Goal: Task Accomplishment & Management: Manage account settings

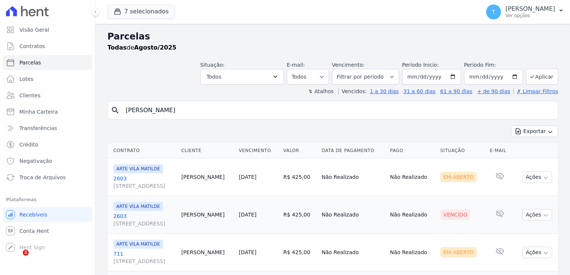
select select
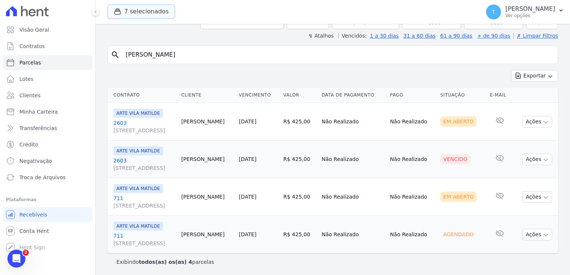
scroll to position [56, 0]
click at [118, 16] on button "7 selecionados" at bounding box center [141, 11] width 68 height 14
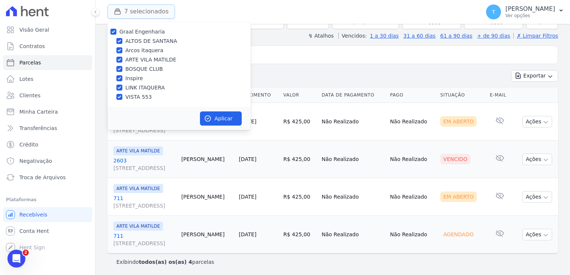
click at [117, 16] on button "7 selecionados" at bounding box center [141, 11] width 68 height 14
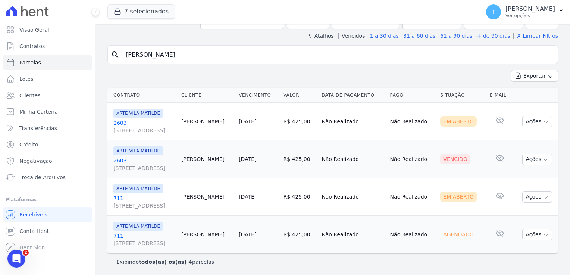
drag, startPoint x: 167, startPoint y: 53, endPoint x: 125, endPoint y: 54, distance: 41.8
click at [125, 54] on input "Vitor Larese" at bounding box center [337, 54] width 433 height 15
paste input "Fernanda Santos de Almeida"
type input "Fernanda Santos de Almeida"
select select
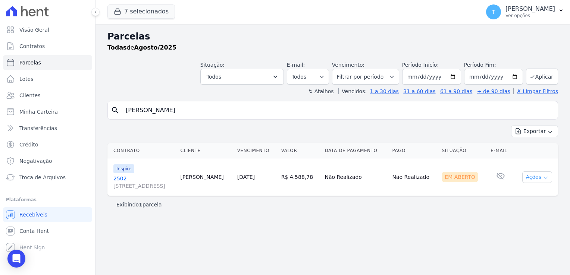
click at [545, 180] on icon "button" at bounding box center [546, 178] width 6 height 6
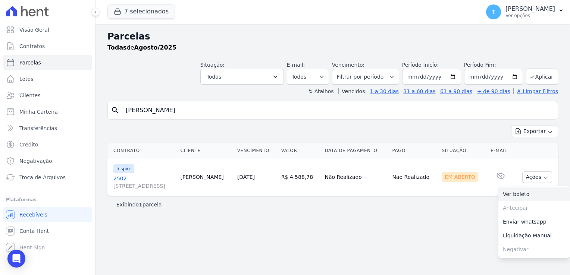
click at [532, 195] on link "Ver boleto" at bounding box center [534, 195] width 72 height 14
drag, startPoint x: 203, startPoint y: 112, endPoint x: 116, endPoint y: 111, distance: 86.9
click at [116, 111] on div "search Fernanda Santos de Almeida" at bounding box center [332, 110] width 451 height 19
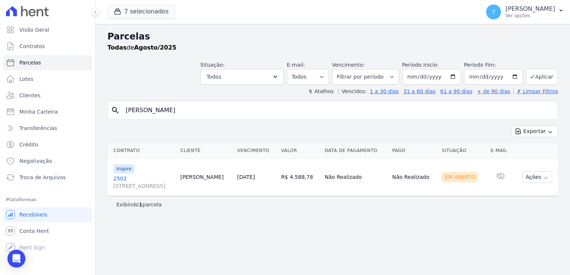
paste input "Amanda Freire Ribeiro do Nascimento"
type input "Amanda Freire Ribeiro do Nascimento"
select select
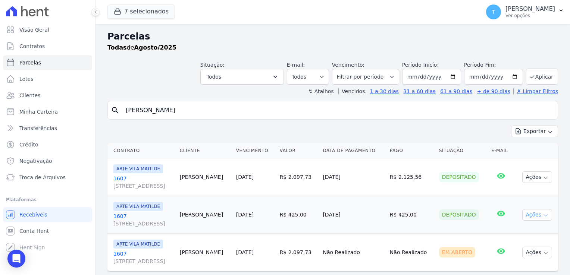
click at [543, 214] on icon "button" at bounding box center [546, 216] width 6 height 6
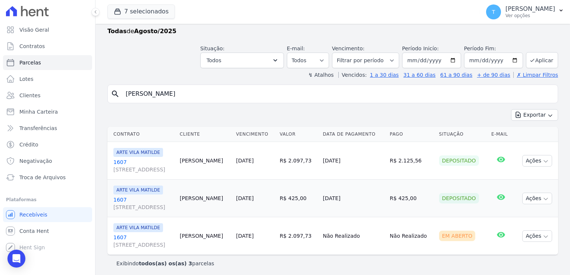
scroll to position [18, 0]
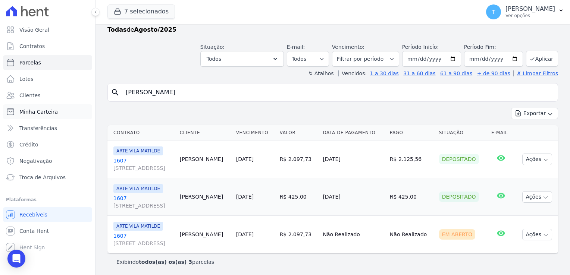
click at [40, 112] on span "Minha Carteira" at bounding box center [38, 111] width 38 height 7
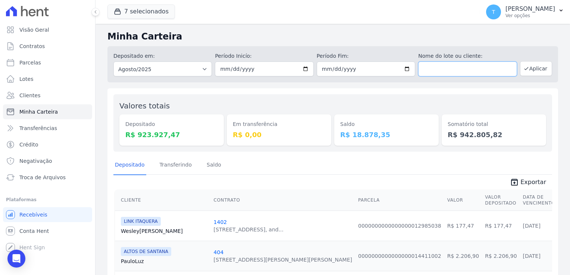
click at [466, 69] on input "text" at bounding box center [467, 69] width 98 height 15
paste input "[PERSON_NAME]"
type input "[PERSON_NAME]"
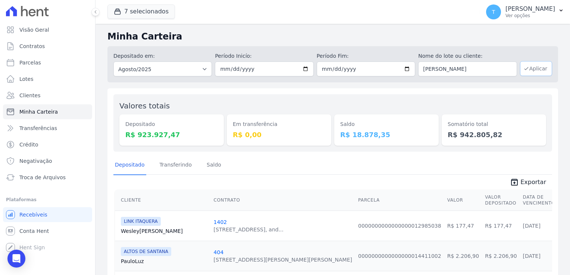
click at [528, 68] on button "Aplicar" at bounding box center [536, 68] width 32 height 15
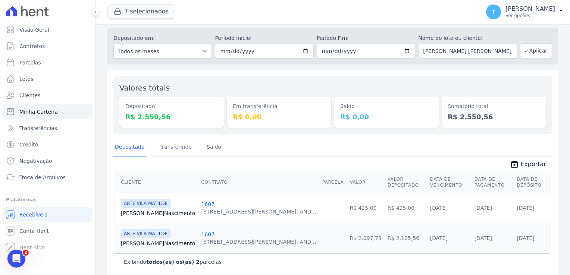
scroll to position [19, 0]
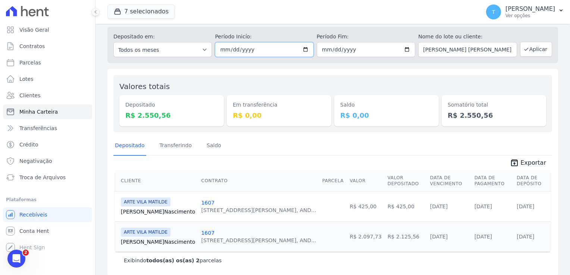
click at [304, 50] on input "2025-08-01" at bounding box center [264, 49] width 98 height 15
type input "[DATE]"
click at [403, 49] on input "2025-08-31" at bounding box center [366, 49] width 98 height 15
type input "[DATE]"
click at [532, 47] on button "Aplicar" at bounding box center [536, 49] width 32 height 15
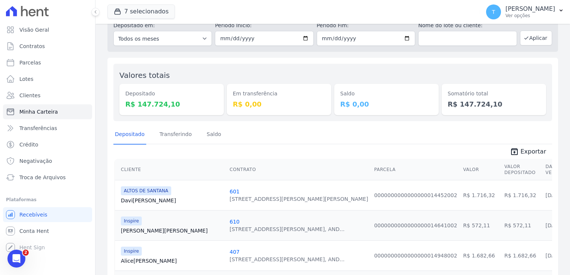
scroll to position [112, 0]
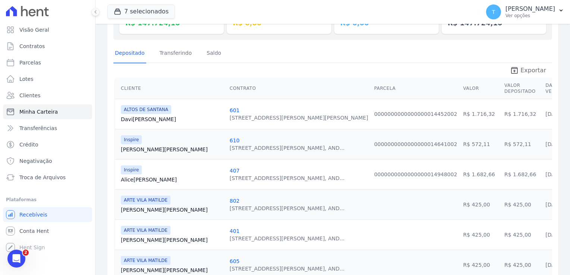
click at [520, 72] on span "Exportar" at bounding box center [533, 70] width 26 height 9
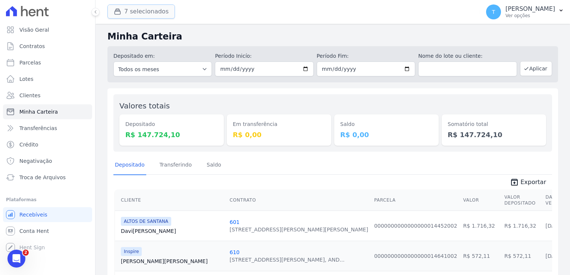
click at [148, 11] on button "7 selecionados" at bounding box center [141, 11] width 68 height 14
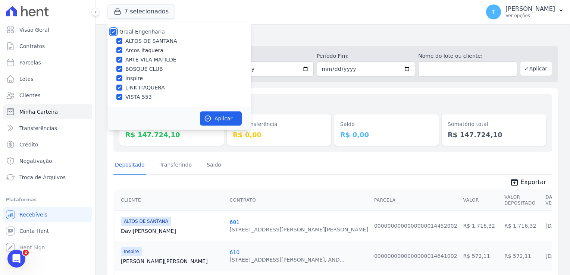
click at [115, 31] on input "Graal Engenharia" at bounding box center [113, 32] width 6 height 6
checkbox input "false"
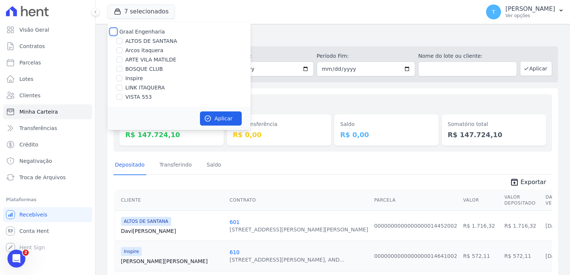
checkbox input "false"
click at [119, 60] on input "ARTE VILA MATILDE" at bounding box center [119, 60] width 6 height 6
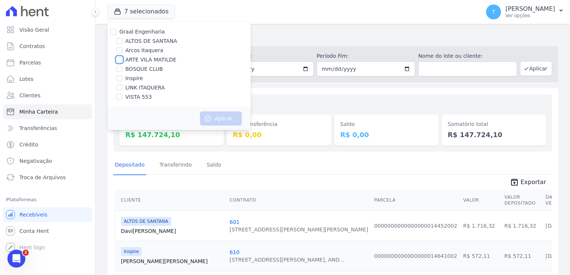
checkbox input "true"
click at [235, 120] on button "Aplicar" at bounding box center [221, 119] width 42 height 14
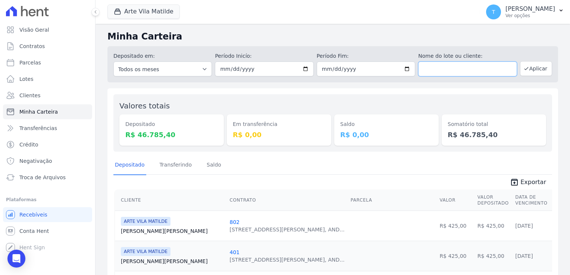
click at [475, 74] on input "text" at bounding box center [467, 69] width 98 height 15
paste input "Amanda Cristina Ribeiro Dos Santos"
type input "Amanda Cristina Ribeiro Dos Santos"
click at [532, 69] on button "Aplicar" at bounding box center [536, 68] width 32 height 15
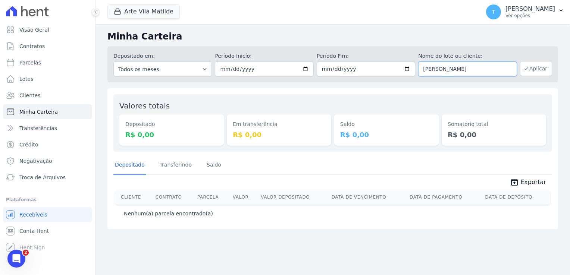
drag, startPoint x: 424, startPoint y: 69, endPoint x: 534, endPoint y: 63, distance: 109.8
click at [534, 63] on div "Depositado em: Todos os meses Abril/2020 Maio/2020 Junho/2020 Julho/2020 Agosto…" at bounding box center [332, 64] width 451 height 36
click at [532, 72] on button "Aplicar" at bounding box center [536, 68] width 32 height 15
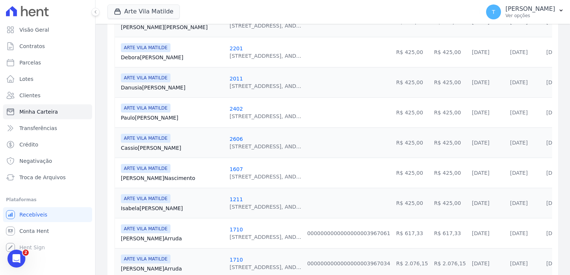
scroll to position [373, 0]
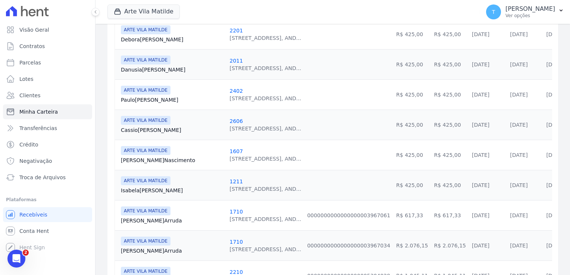
click at [151, 159] on link "[PERSON_NAME] Nascimento" at bounding box center [172, 160] width 103 height 7
click at [154, 160] on link "Amanda Nascimento" at bounding box center [172, 160] width 103 height 7
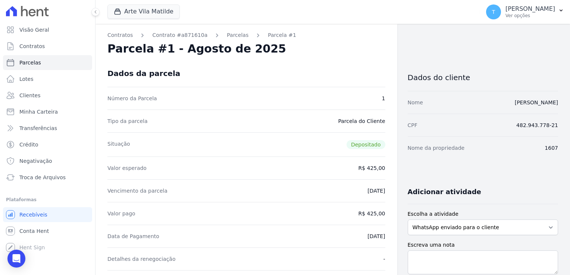
drag, startPoint x: 462, startPoint y: 105, endPoint x: 556, endPoint y: 98, distance: 94.3
copy link "[PERSON_NAME]"
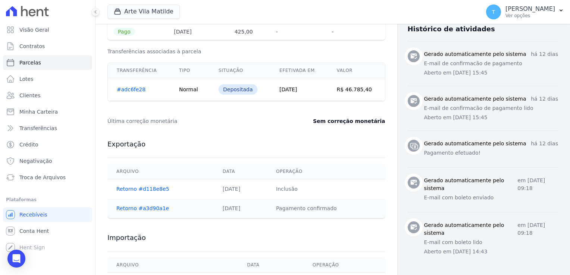
scroll to position [284, 0]
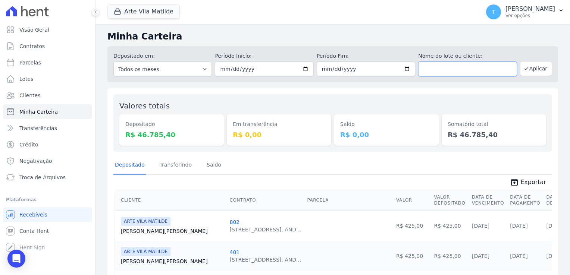
click at [432, 71] on input "text" at bounding box center [467, 69] width 98 height 15
paste input "[PERSON_NAME]"
type input "[PERSON_NAME]"
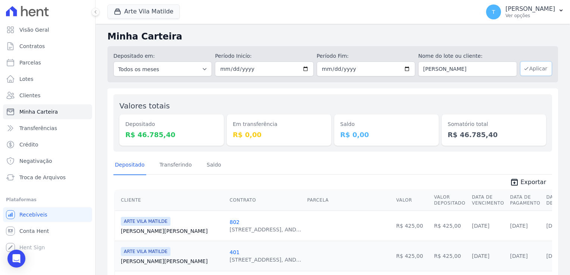
click at [528, 70] on button "Aplicar" at bounding box center [536, 68] width 32 height 15
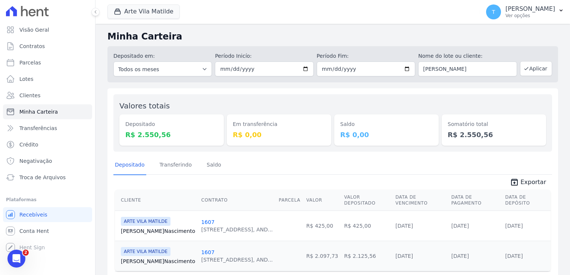
click at [201, 250] on link "1607" at bounding box center [207, 253] width 13 height 6
drag, startPoint x: 419, startPoint y: 69, endPoint x: 527, endPoint y: 72, distance: 109.0
click at [527, 72] on div "Depositado em: Todos os meses Abril/2020 Maio/2020 Junho/2020 Julho/2020 Agosto…" at bounding box center [332, 64] width 451 height 36
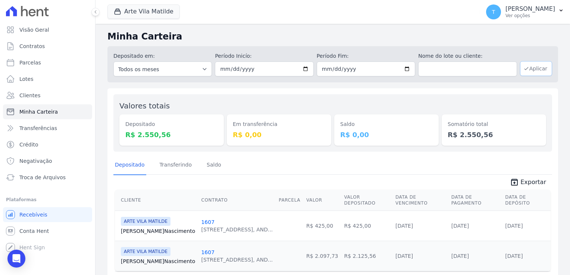
click at [530, 72] on button "Aplicar" at bounding box center [536, 68] width 32 height 15
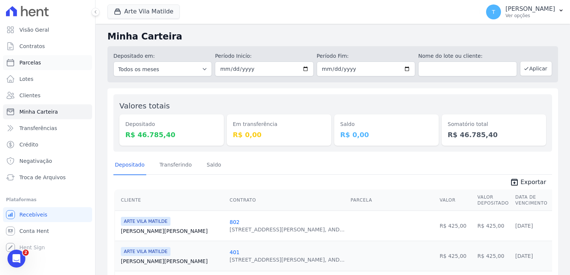
click at [41, 62] on link "Parcelas" at bounding box center [47, 62] width 89 height 15
select select
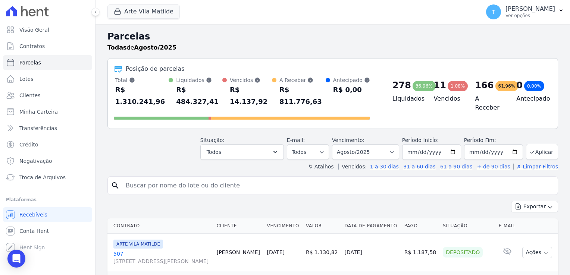
click at [149, 178] on input "search" at bounding box center [337, 185] width 433 height 15
paste input "[PERSON_NAME] [PERSON_NAME] do [PERSON_NAME]"
click at [507, 178] on input "[PERSON_NAME] [PERSON_NAME] do [PERSON_NAME]" at bounding box center [337, 185] width 433 height 15
type input "[PERSON_NAME] [PERSON_NAME] do [PERSON_NAME]"
select select
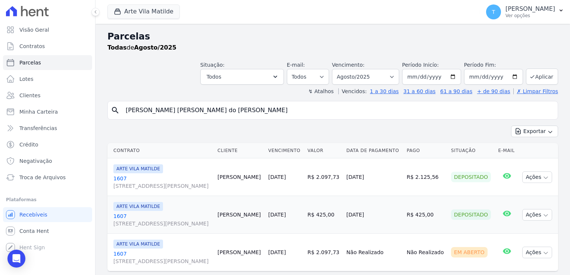
scroll to position [18, 0]
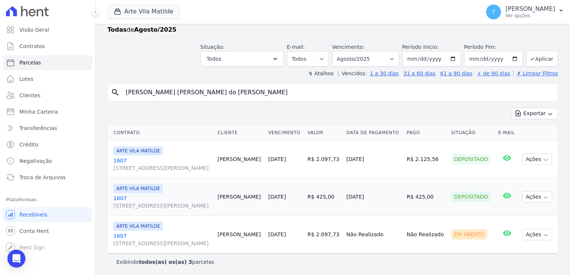
drag, startPoint x: 239, startPoint y: 89, endPoint x: 105, endPoint y: 98, distance: 134.6
click at [105, 98] on div "Parcelas Todas [PERSON_NAME]/2025 Situação: Agendado Em Aberto Pago Processando…" at bounding box center [332, 141] width 474 height 270
paste input "[PERSON_NAME] dos Anjos"
type input "[PERSON_NAME] dos Anjos"
select select
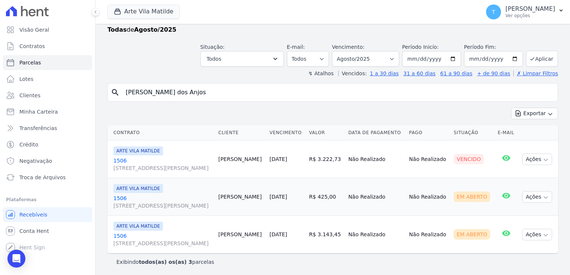
scroll to position [18, 0]
click at [452, 57] on input "[DATE]" at bounding box center [431, 59] width 59 height 16
type input "[DATE]"
click at [539, 63] on button "Aplicar" at bounding box center [542, 59] width 32 height 16
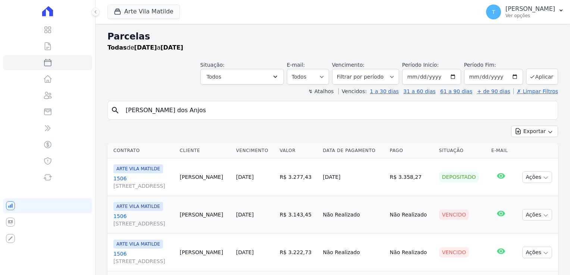
select select
click at [278, 102] on div "Selecionar todos [GEOGRAPHIC_DATA] Em [GEOGRAPHIC_DATA] Pago Processando Cancel…" at bounding box center [243, 125] width 79 height 75
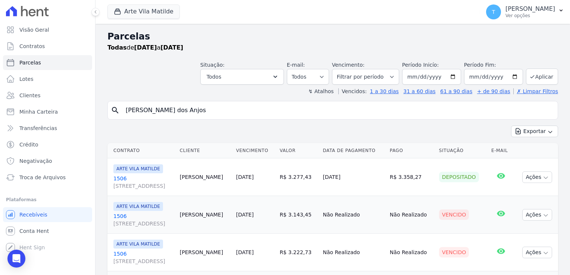
drag, startPoint x: 278, startPoint y: 102, endPoint x: 248, endPoint y: 113, distance: 32.3
click at [248, 113] on input "Mauricio Barbosa dos Anjos" at bounding box center [337, 110] width 433 height 15
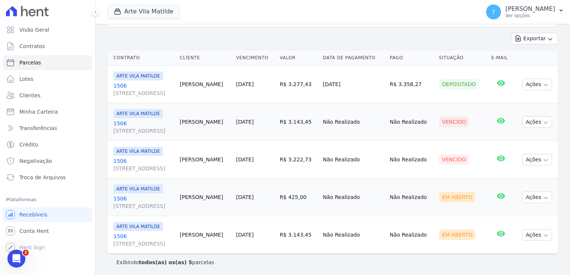
scroll to position [93, 0]
click at [136, 77] on span "ARTE VILA MATILDE" at bounding box center [138, 75] width 50 height 9
click at [117, 92] on span "[STREET_ADDRESS][PERSON_NAME]" at bounding box center [143, 92] width 60 height 7
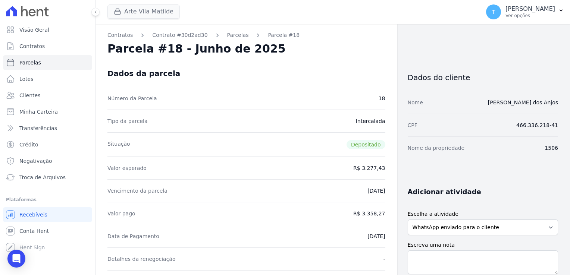
select select
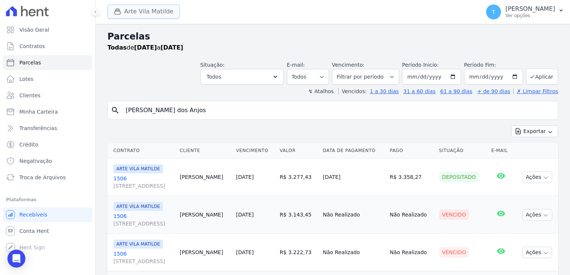
click at [133, 16] on button "Arte Vila Matilde" at bounding box center [143, 11] width 72 height 14
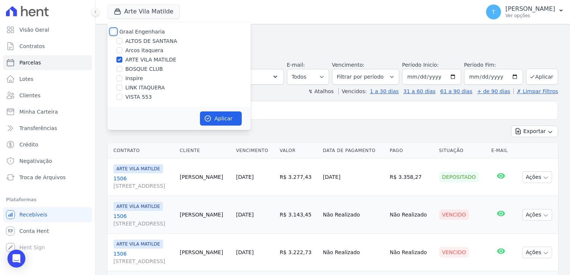
click at [114, 34] on input "Graal Engenharia" at bounding box center [113, 32] width 6 height 6
checkbox input "true"
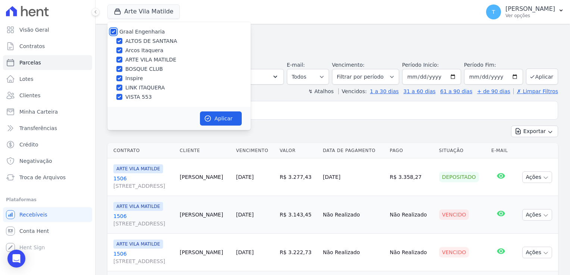
checkbox input "true"
click at [217, 121] on button "Aplicar" at bounding box center [221, 119] width 42 height 14
select select
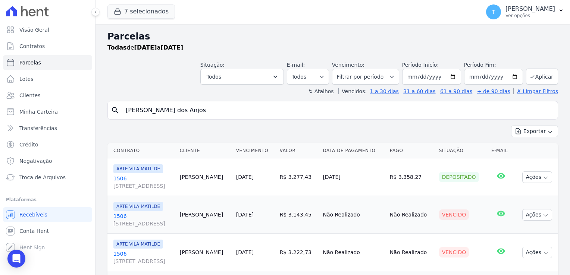
drag, startPoint x: 228, startPoint y: 110, endPoint x: 129, endPoint y: 106, distance: 99.7
click at [129, 106] on input "[PERSON_NAME] dos Anjos" at bounding box center [337, 110] width 433 height 15
type input "M"
paste input "Anderson Carlilo da Silva"
type input "Anderson Carlilo da Silva"
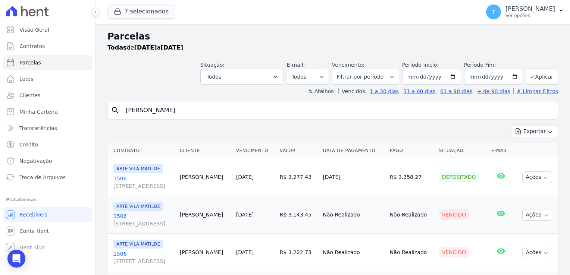
select select
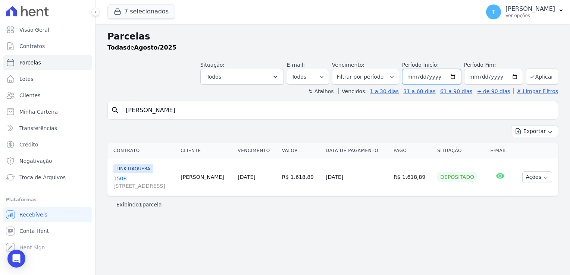
click at [455, 76] on input "[DATE]" at bounding box center [431, 77] width 59 height 16
type input "2025-05-01"
click at [535, 78] on icon "submit" at bounding box center [532, 77] width 6 height 6
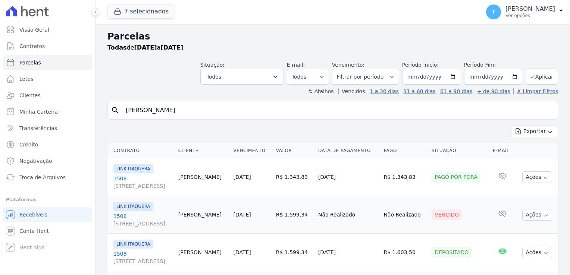
select select
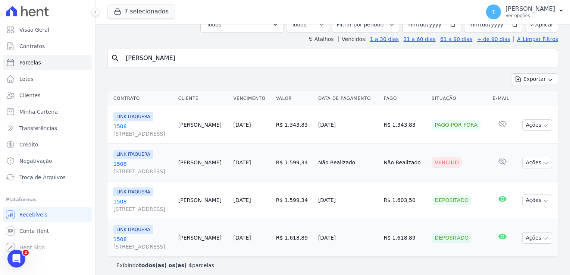
scroll to position [56, 0]
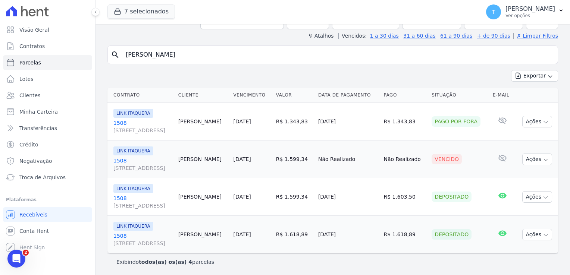
click at [157, 166] on span "[STREET_ADDRESS]" at bounding box center [142, 168] width 59 height 7
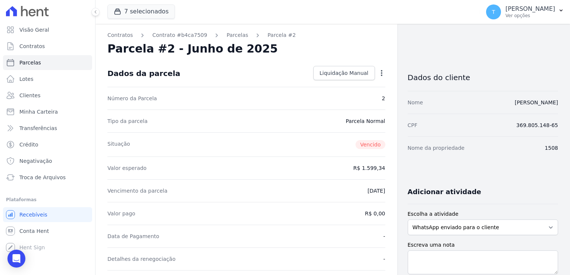
click at [378, 74] on icon "button" at bounding box center [381, 72] width 7 height 7
click at [378, 72] on icon "button" at bounding box center [381, 72] width 7 height 7
click at [351, 73] on span "Liquidação Manual" at bounding box center [344, 72] width 49 height 7
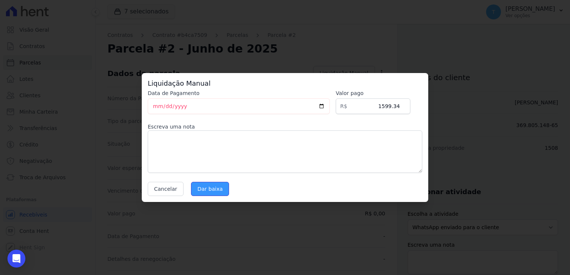
click at [215, 187] on input "Dar baixa" at bounding box center [210, 189] width 38 height 14
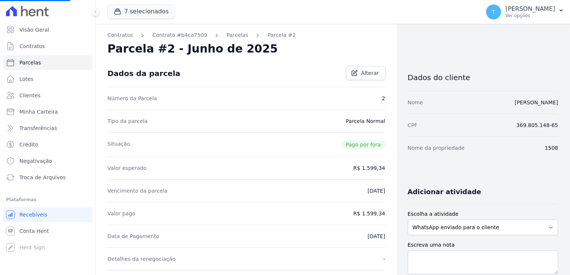
select select
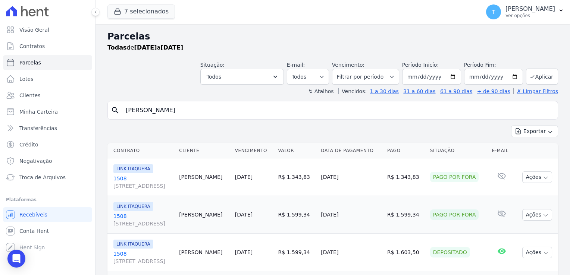
drag, startPoint x: 222, startPoint y: 113, endPoint x: 117, endPoint y: 107, distance: 105.7
click at [117, 107] on div "search Anderson Carlilo da Silva" at bounding box center [332, 110] width 451 height 19
paste input "Cristina Cardoso dos Santos"
type input "Cristina Cardoso dos Santos"
select select
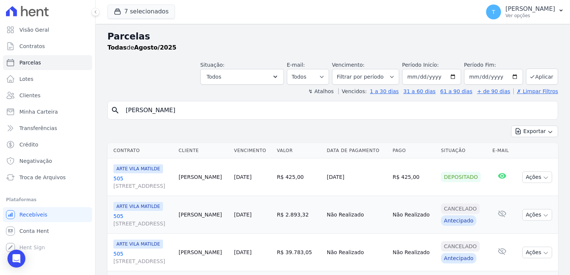
click at [154, 182] on span "[STREET_ADDRESS][PERSON_NAME]" at bounding box center [142, 185] width 59 height 7
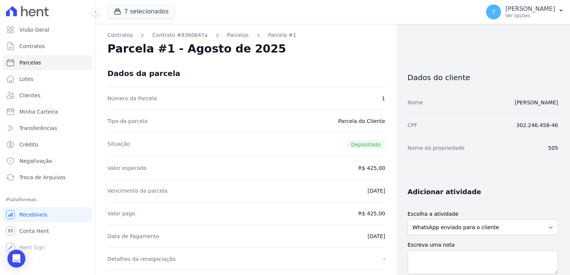
select select
